Goal: Task Accomplishment & Management: Use online tool/utility

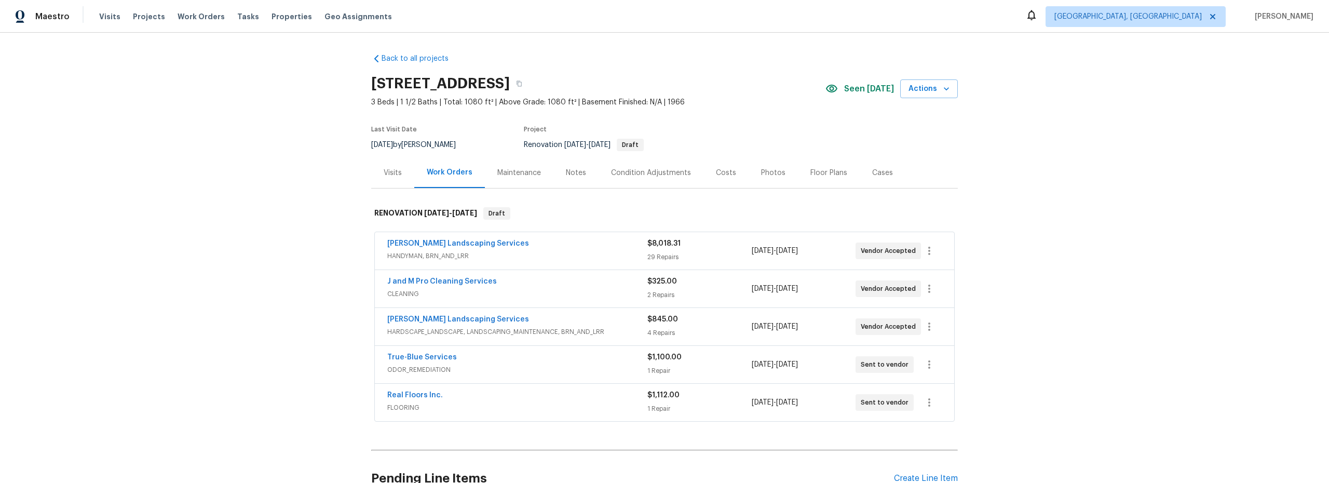
scroll to position [65, 0]
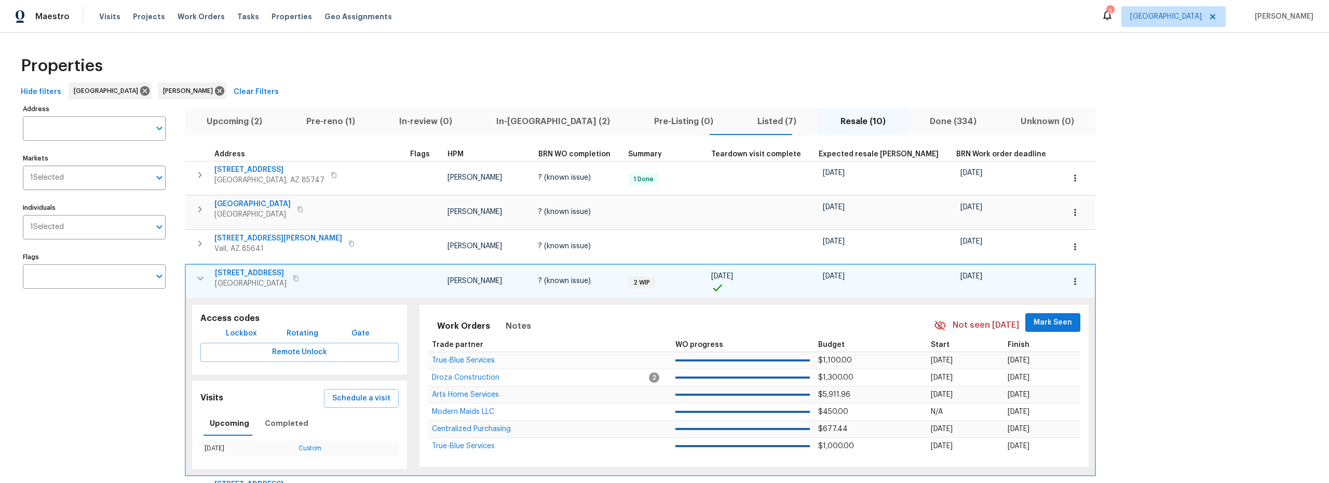
scroll to position [10, 0]
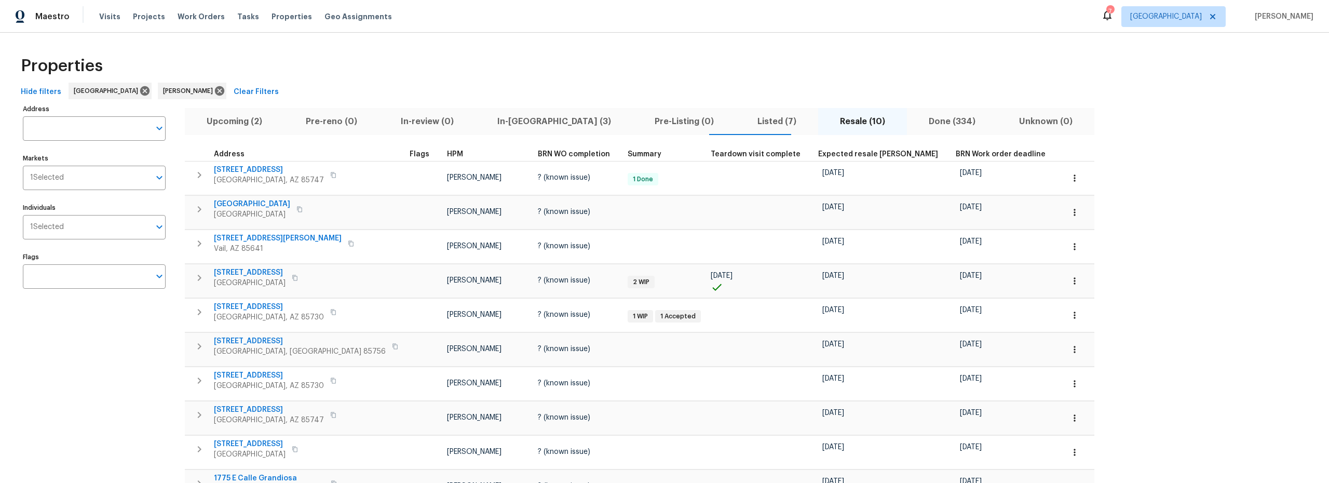
click at [247, 124] on span "Upcoming (2)" at bounding box center [234, 121] width 87 height 15
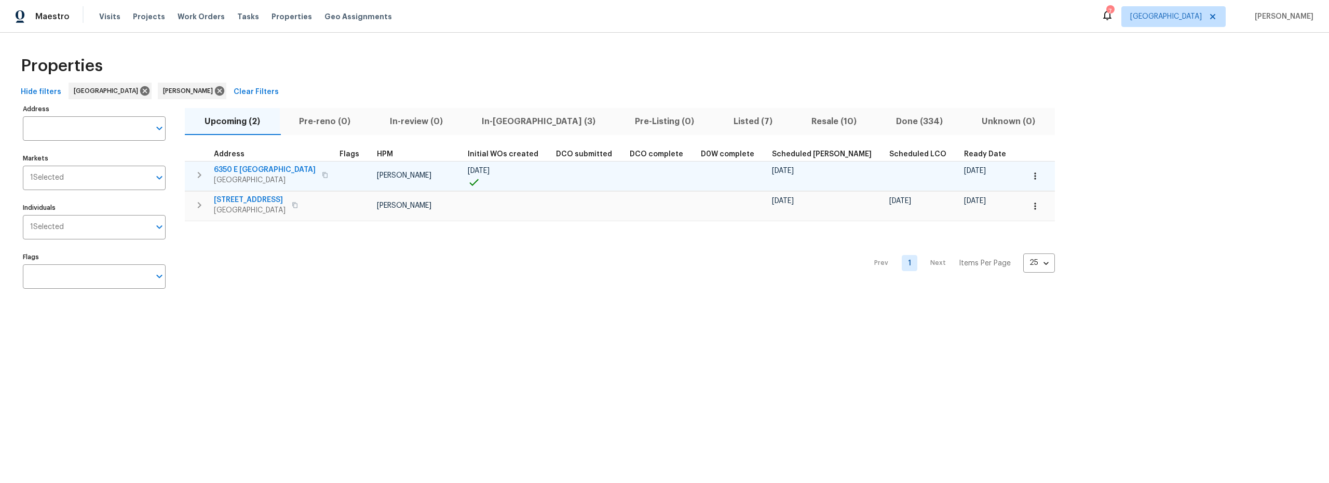
click at [260, 168] on span "6350 E Calle Orion" at bounding box center [265, 170] width 102 height 10
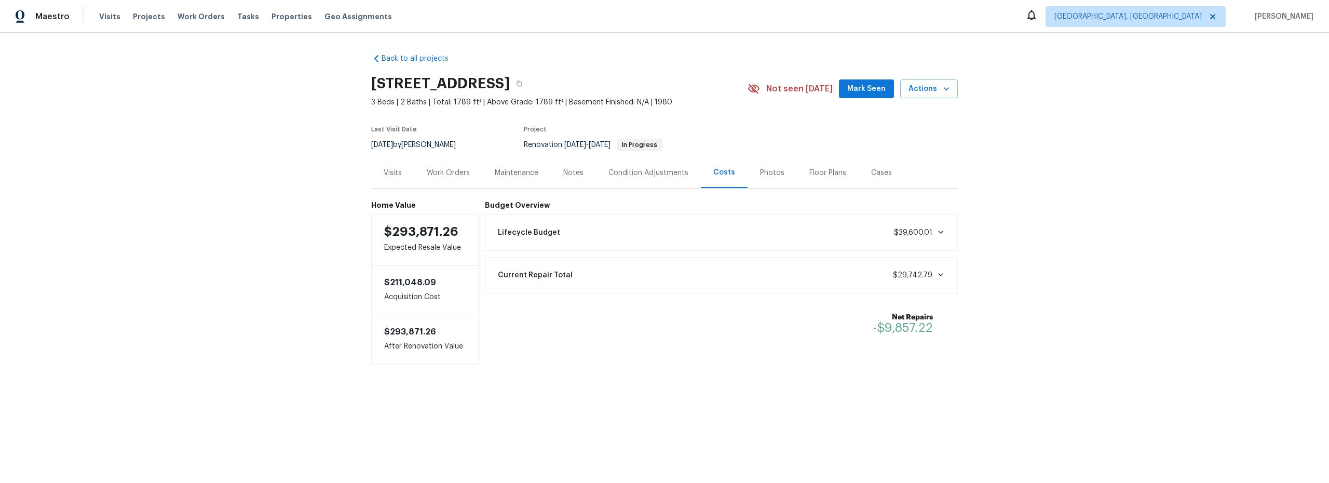
click at [438, 169] on div "Work Orders" at bounding box center [448, 173] width 43 height 10
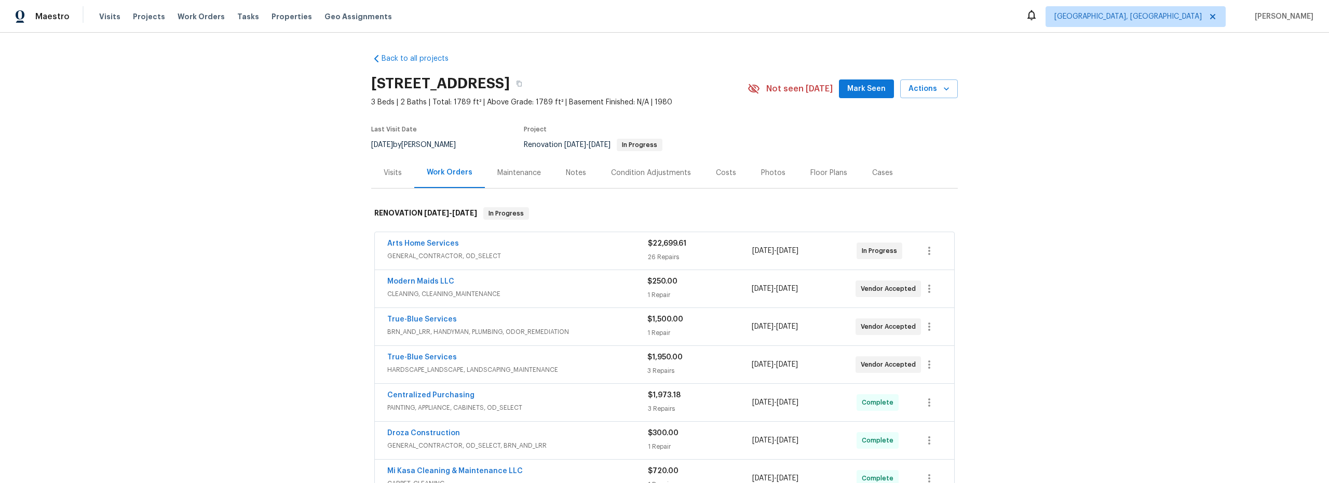
click at [325, 142] on div "Back to all projects 8558 E Ruby Dr, Tucson, AZ 85730 3 Beds | 2 Baths | Total:…" at bounding box center [664, 258] width 1329 height 450
